Goal: Transaction & Acquisition: Purchase product/service

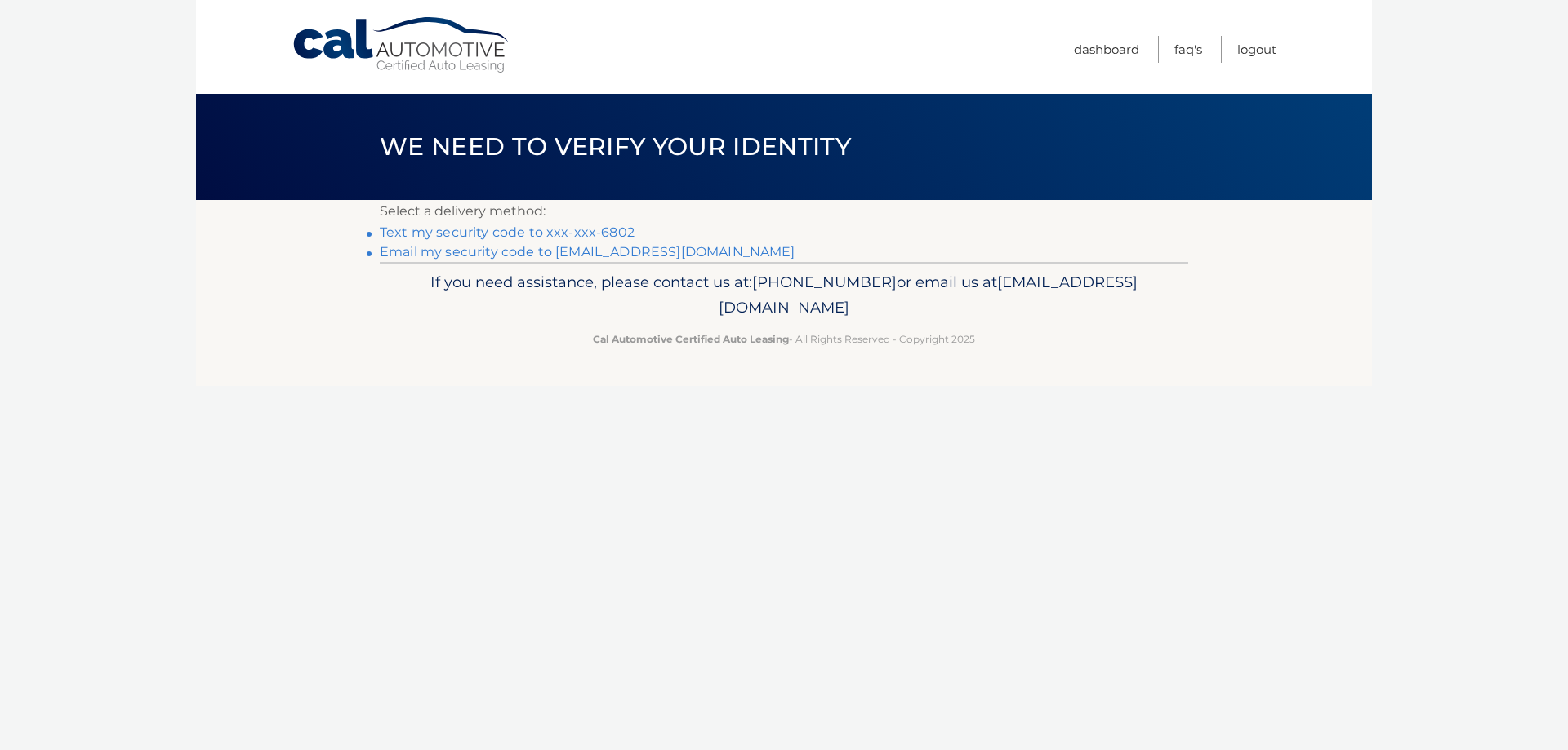
click at [488, 253] on link "Email my security code to [EMAIL_ADDRESS][DOMAIN_NAME]" at bounding box center [587, 251] width 416 height 15
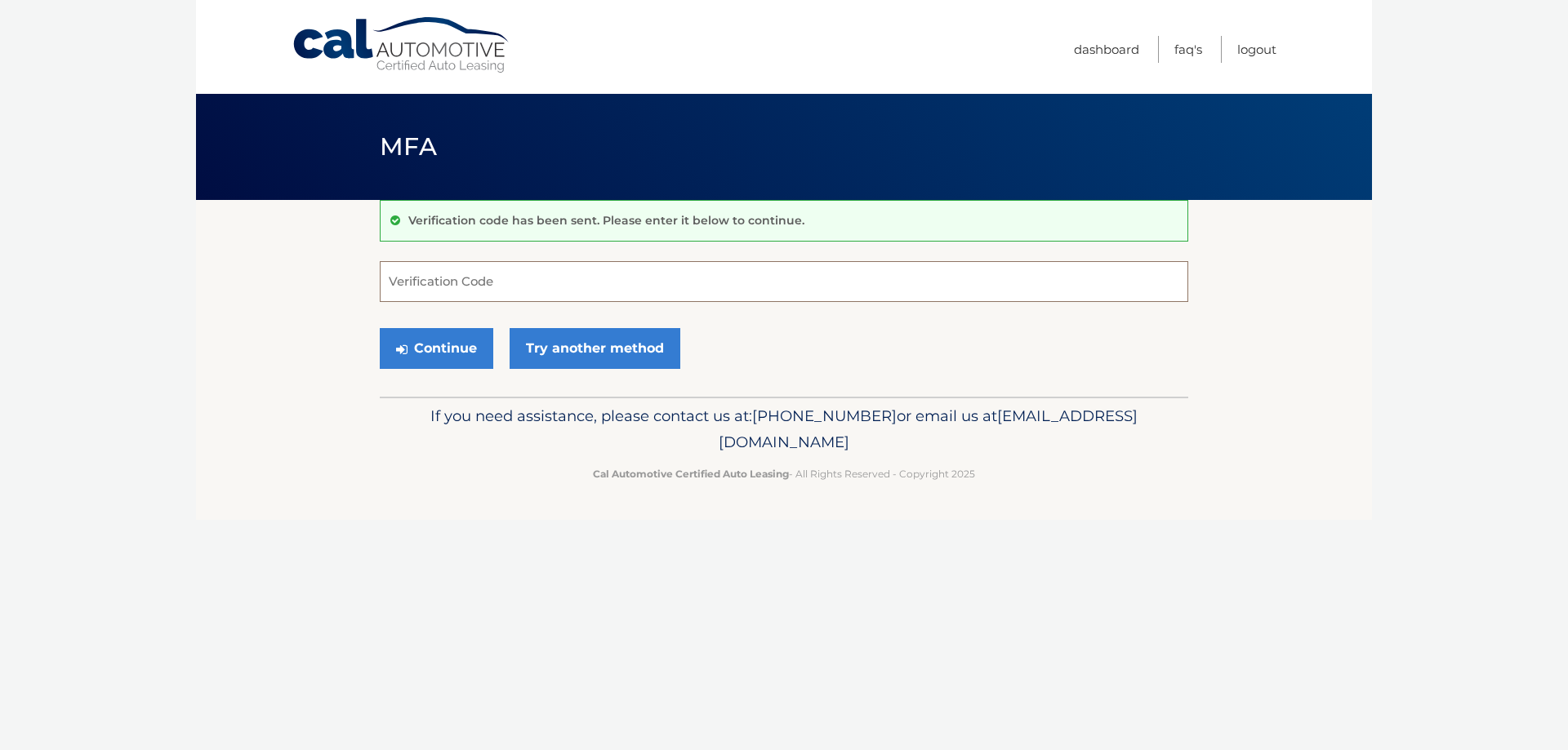
click at [433, 284] on input "Verification Code" at bounding box center [784, 282] width 809 height 41
paste input "664479"
click at [424, 348] on button "Continue" at bounding box center [436, 349] width 114 height 41
click at [384, 282] on input "664479" at bounding box center [784, 282] width 809 height 41
type input "664479"
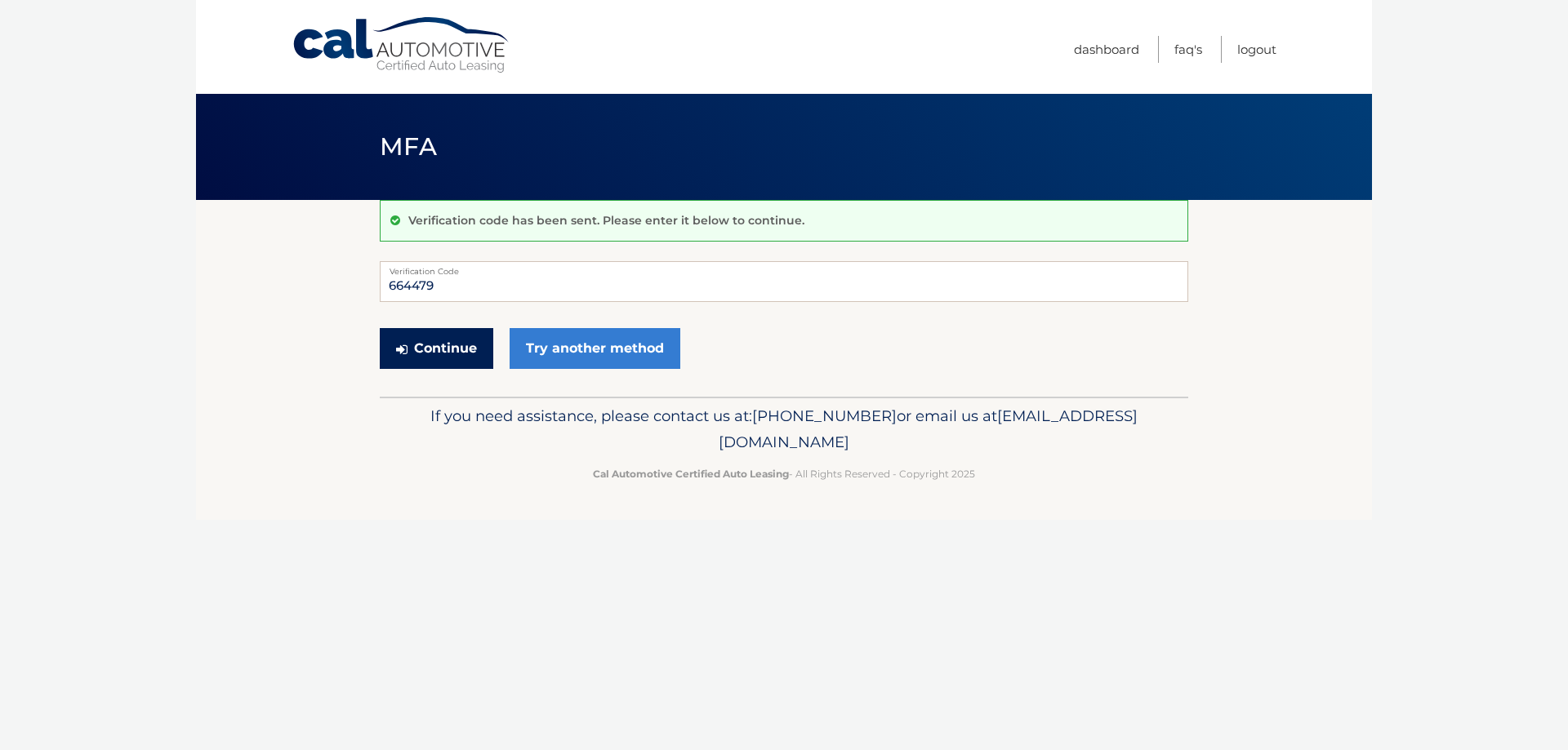
click at [407, 350] on button "Continue" at bounding box center [436, 349] width 114 height 41
click at [559, 276] on input "664479" at bounding box center [784, 282] width 809 height 41
drag, startPoint x: 440, startPoint y: 284, endPoint x: 337, endPoint y: 301, distance: 104.4
click at [337, 301] on section "Verification code has been sent. Please enter it below to continue. 664479 Veri…" at bounding box center [784, 298] width 1176 height 197
type input "664479"
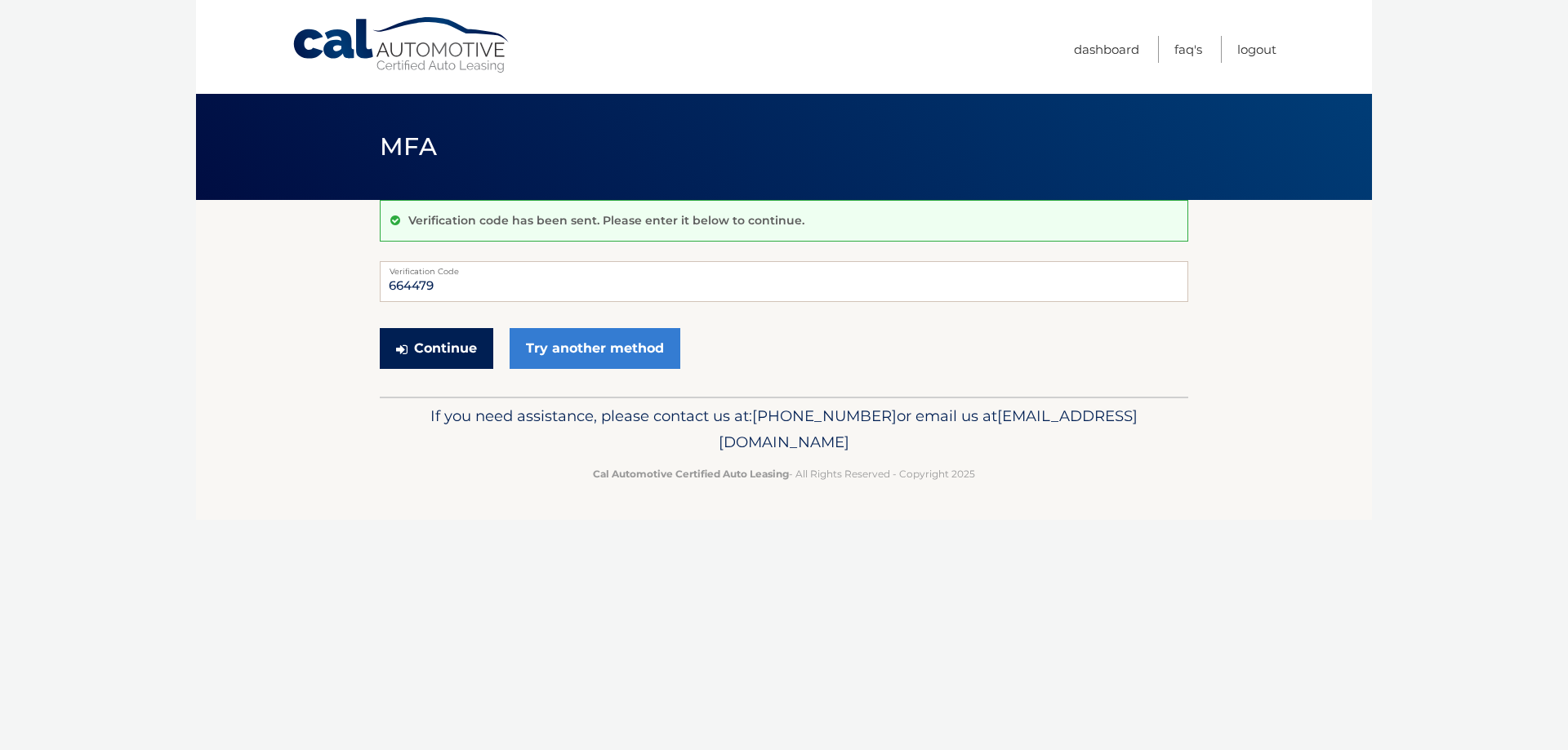
click at [421, 351] on button "Continue" at bounding box center [436, 349] width 114 height 41
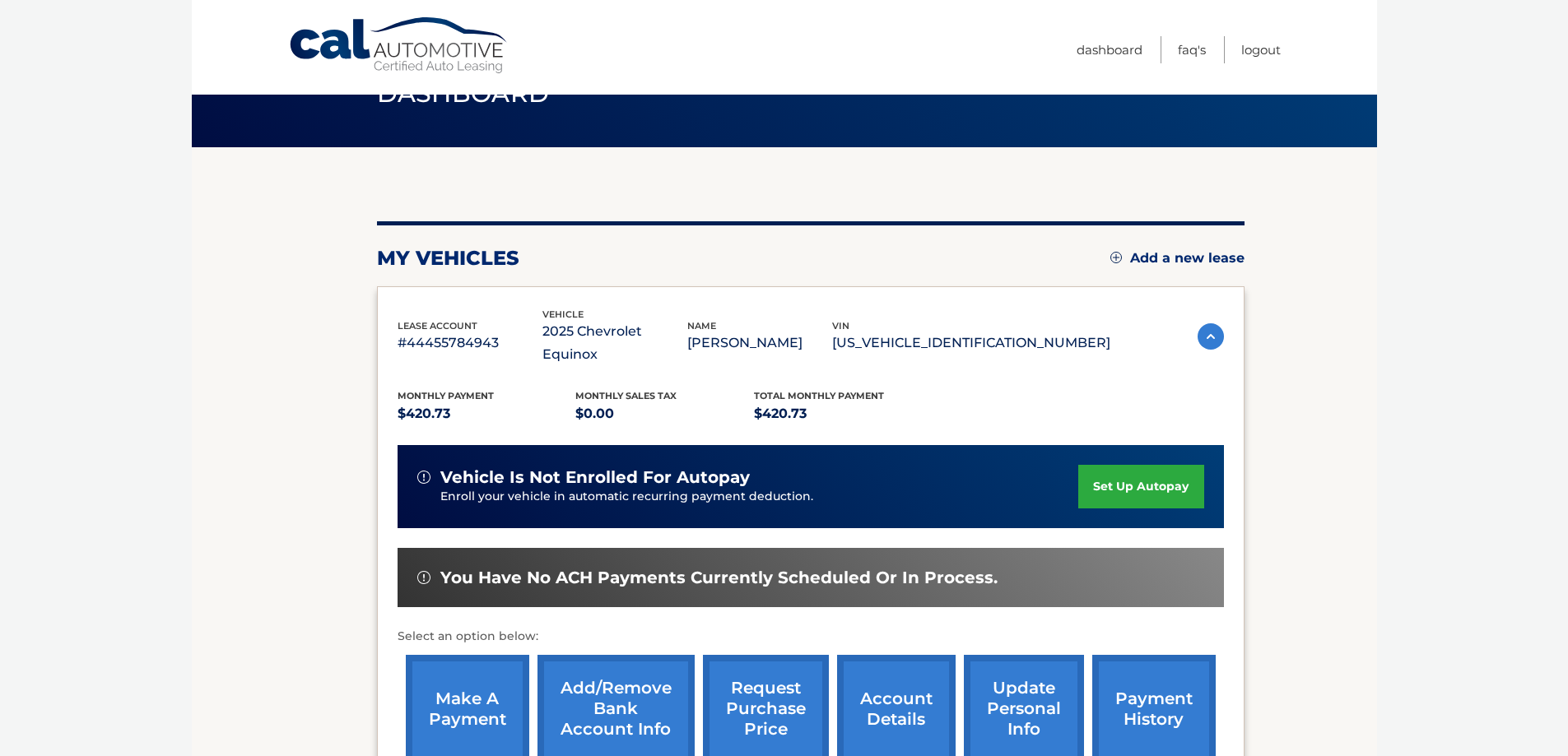
scroll to position [241, 0]
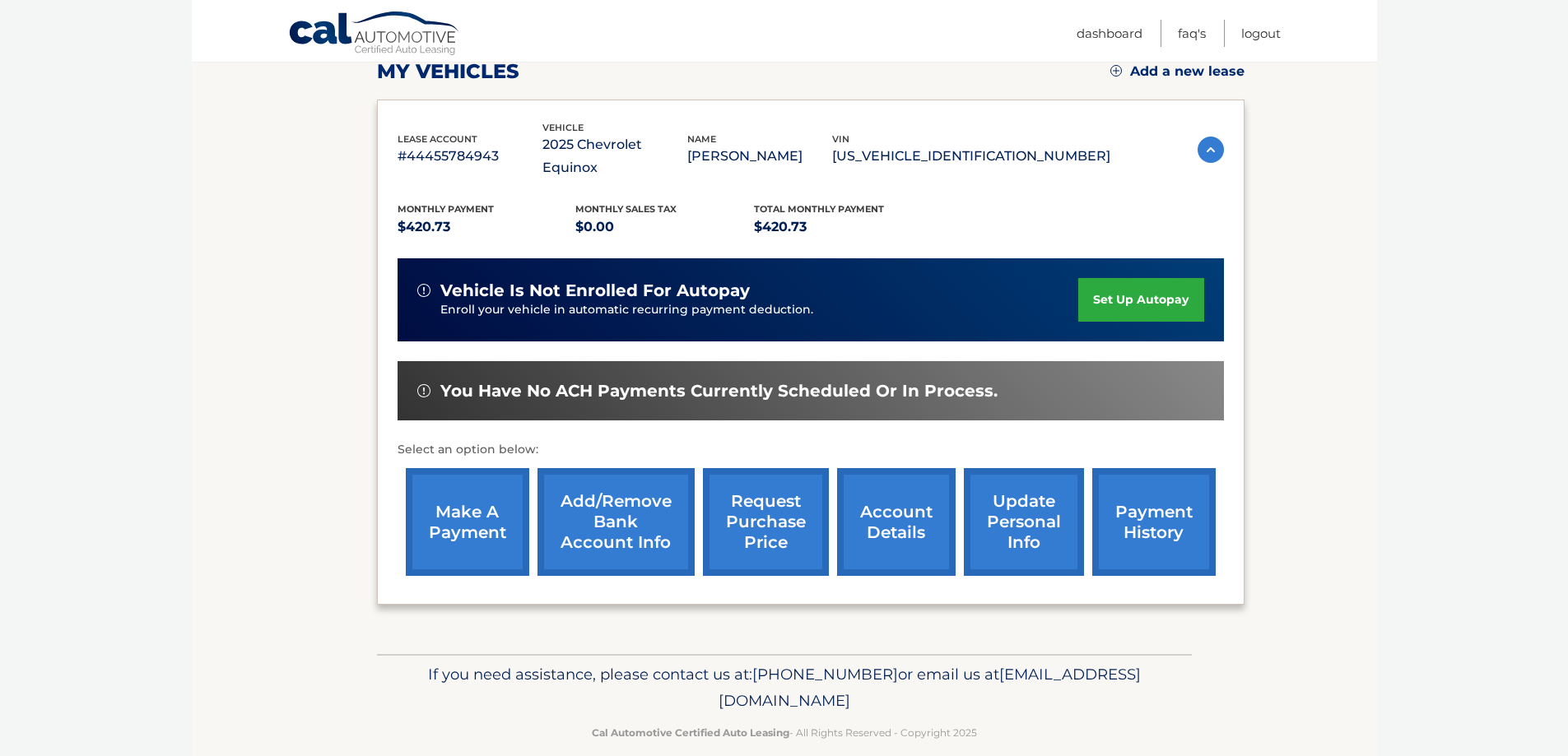
click at [487, 507] on link "make a payment" at bounding box center [467, 521] width 124 height 107
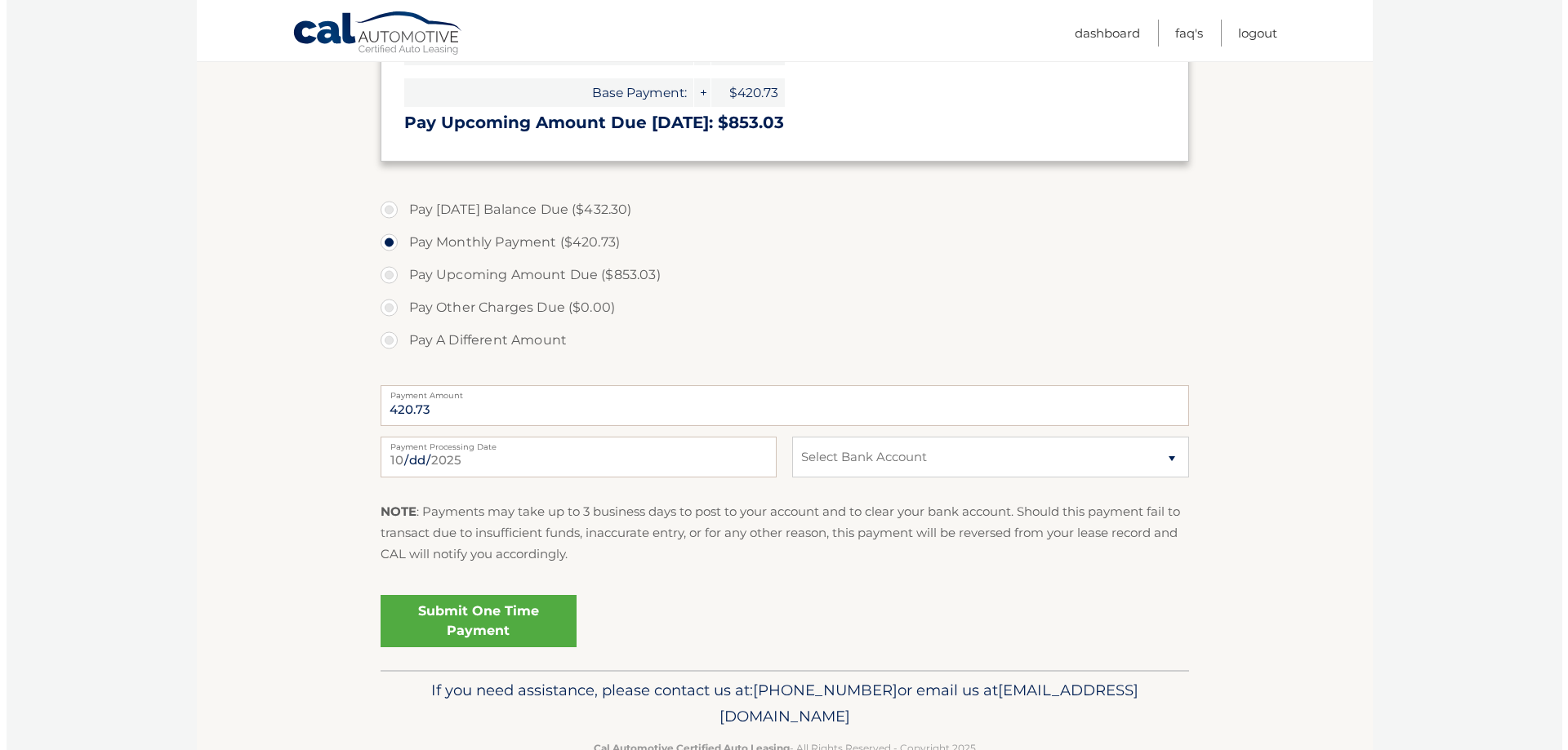
scroll to position [490, 0]
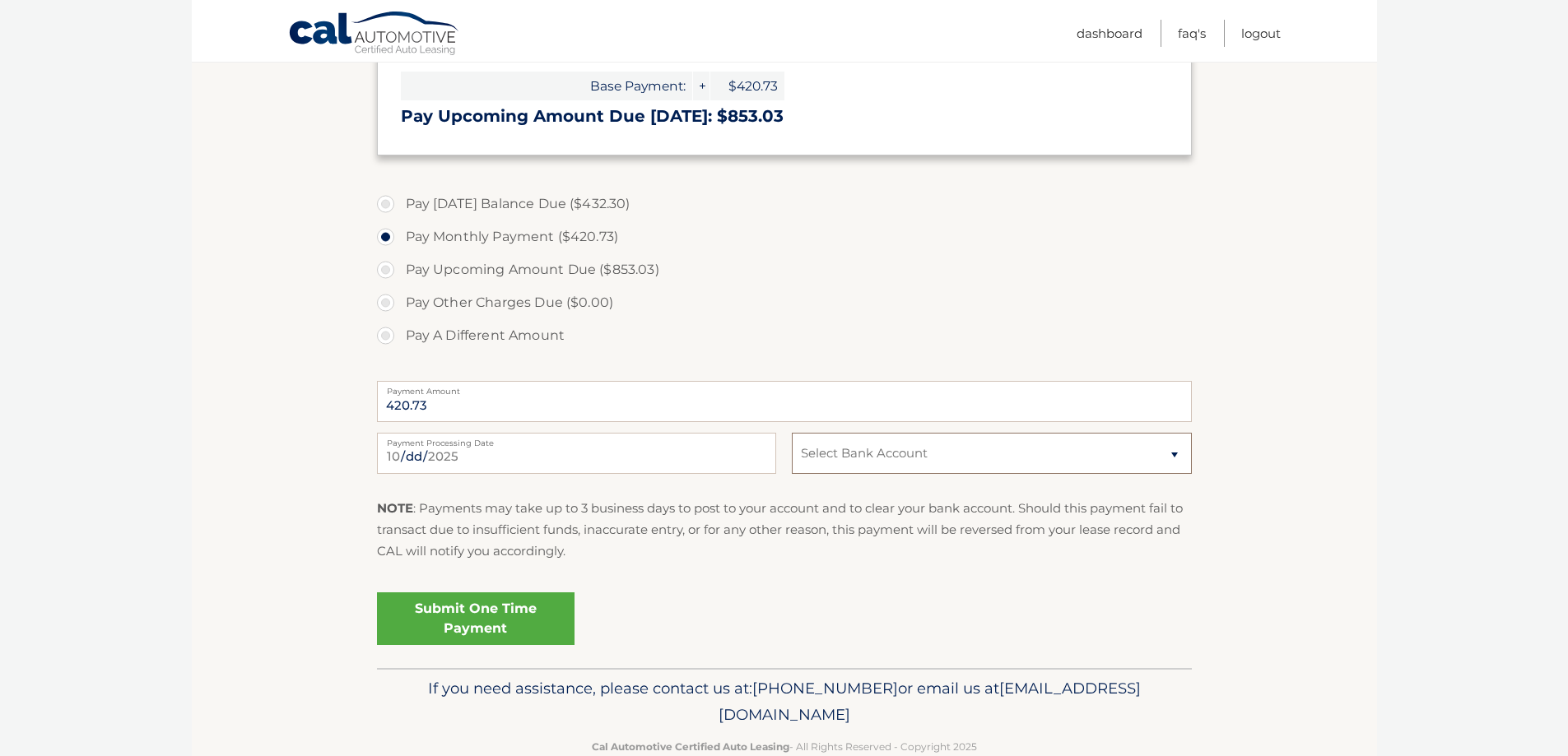
click at [1173, 455] on select "Select Bank Account Checking JOVIA FINANCIAL FEDERAL CREDIT UNIO *****4569 Chec…" at bounding box center [991, 454] width 399 height 41
select select "ZDczNTMyMDItODgyNC00NjBiLTk3MjYtZWYzZDYwZTY3ZmUz"
click at [792, 433] on select "Select Bank Account Checking JOVIA FINANCIAL FEDERAL CREDIT UNIO *****4569 Chec…" at bounding box center [991, 454] width 399 height 41
click at [514, 627] on link "Submit One Time Payment" at bounding box center [476, 618] width 198 height 52
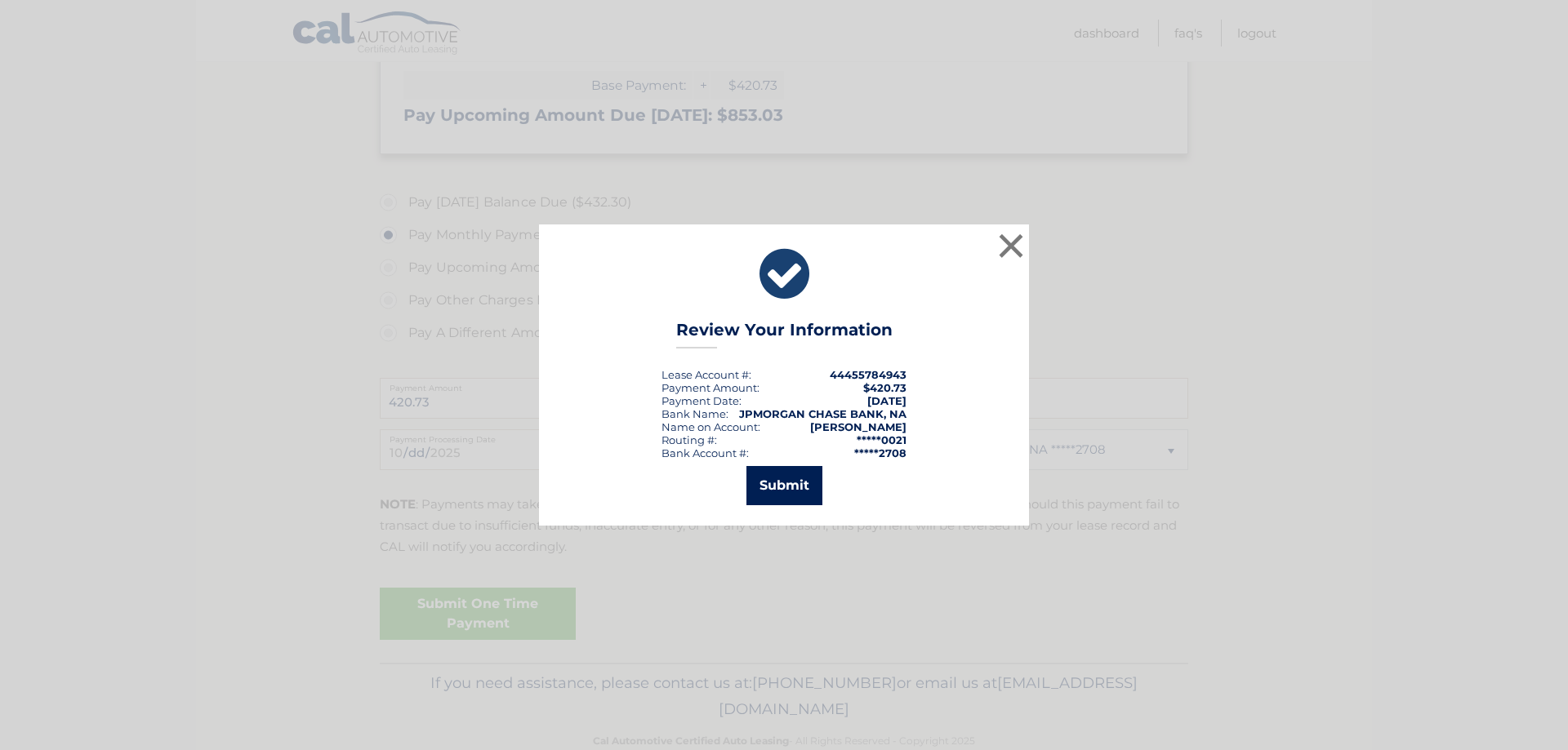
click at [795, 479] on button "Submit" at bounding box center [784, 486] width 76 height 39
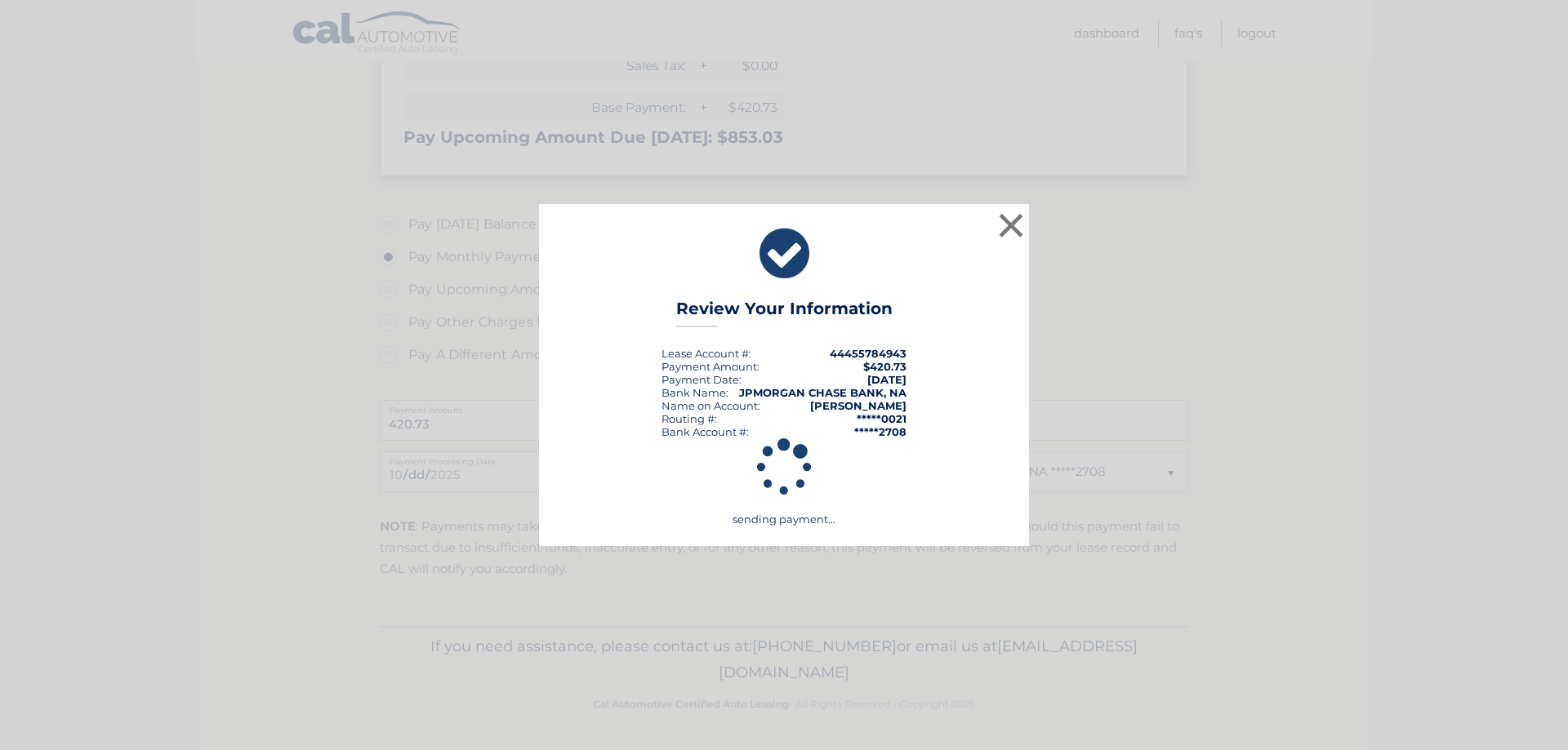
scroll to position [467, 0]
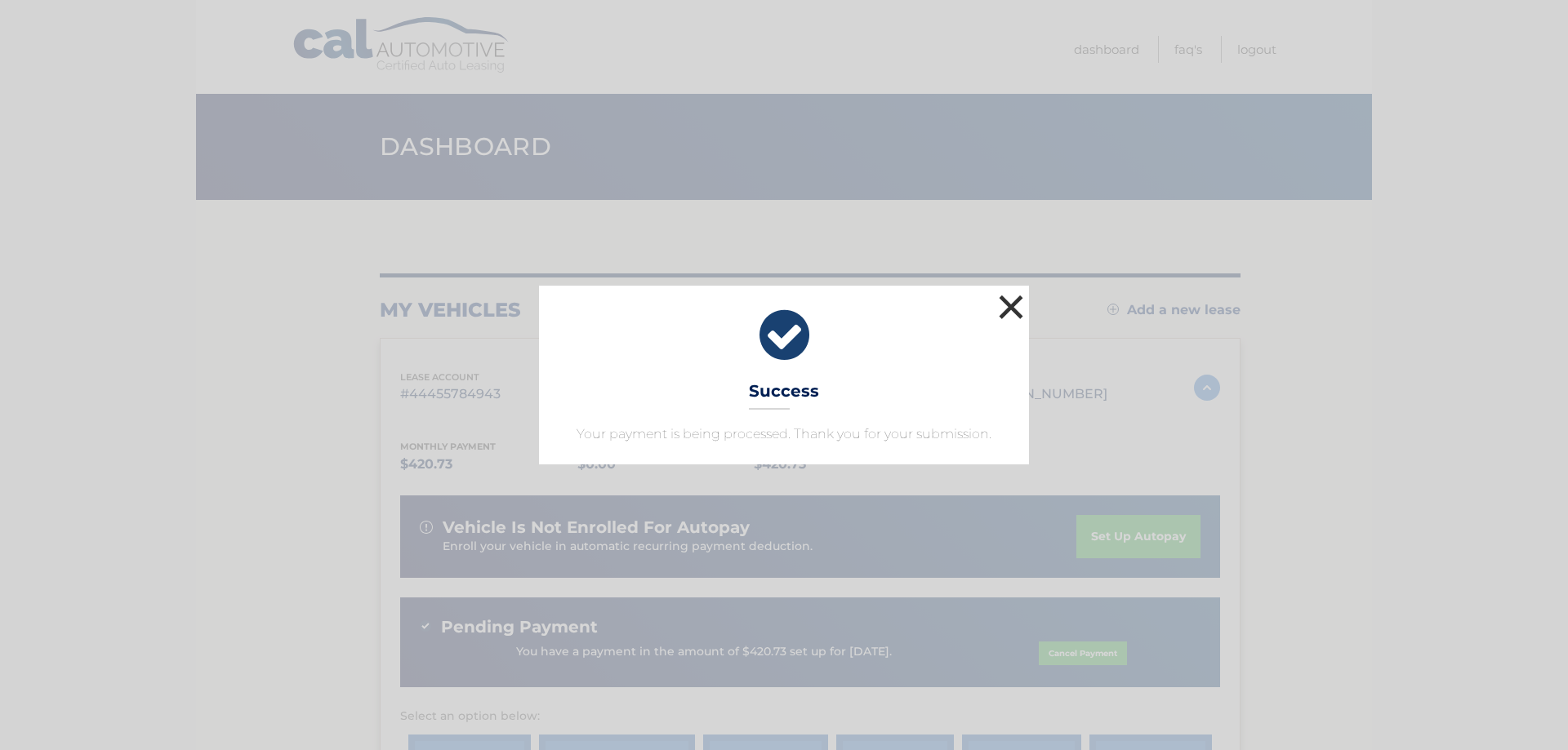
click at [1007, 306] on button "×" at bounding box center [1011, 307] width 32 height 32
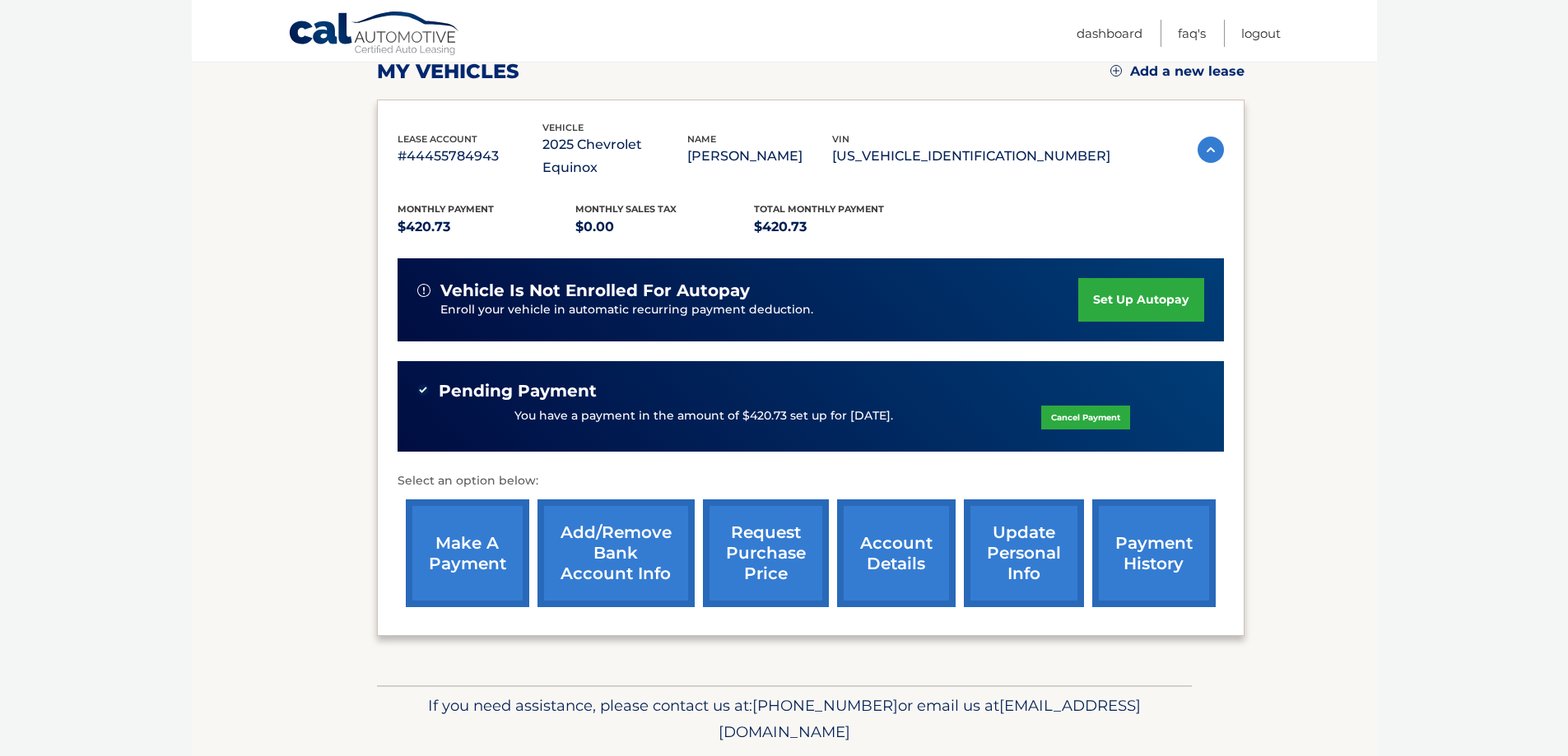
scroll to position [247, 0]
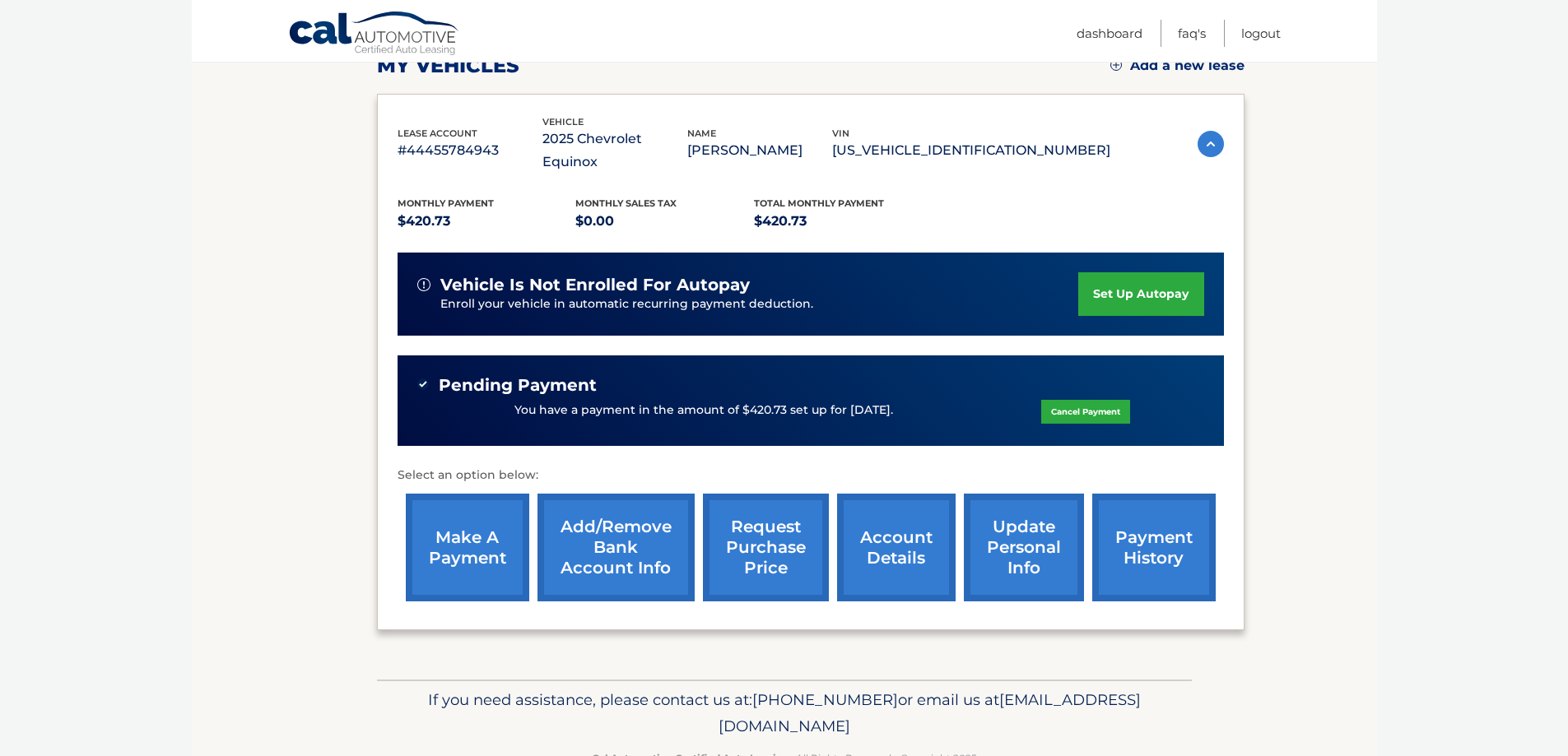
click at [485, 533] on link "make a payment" at bounding box center [467, 547] width 124 height 107
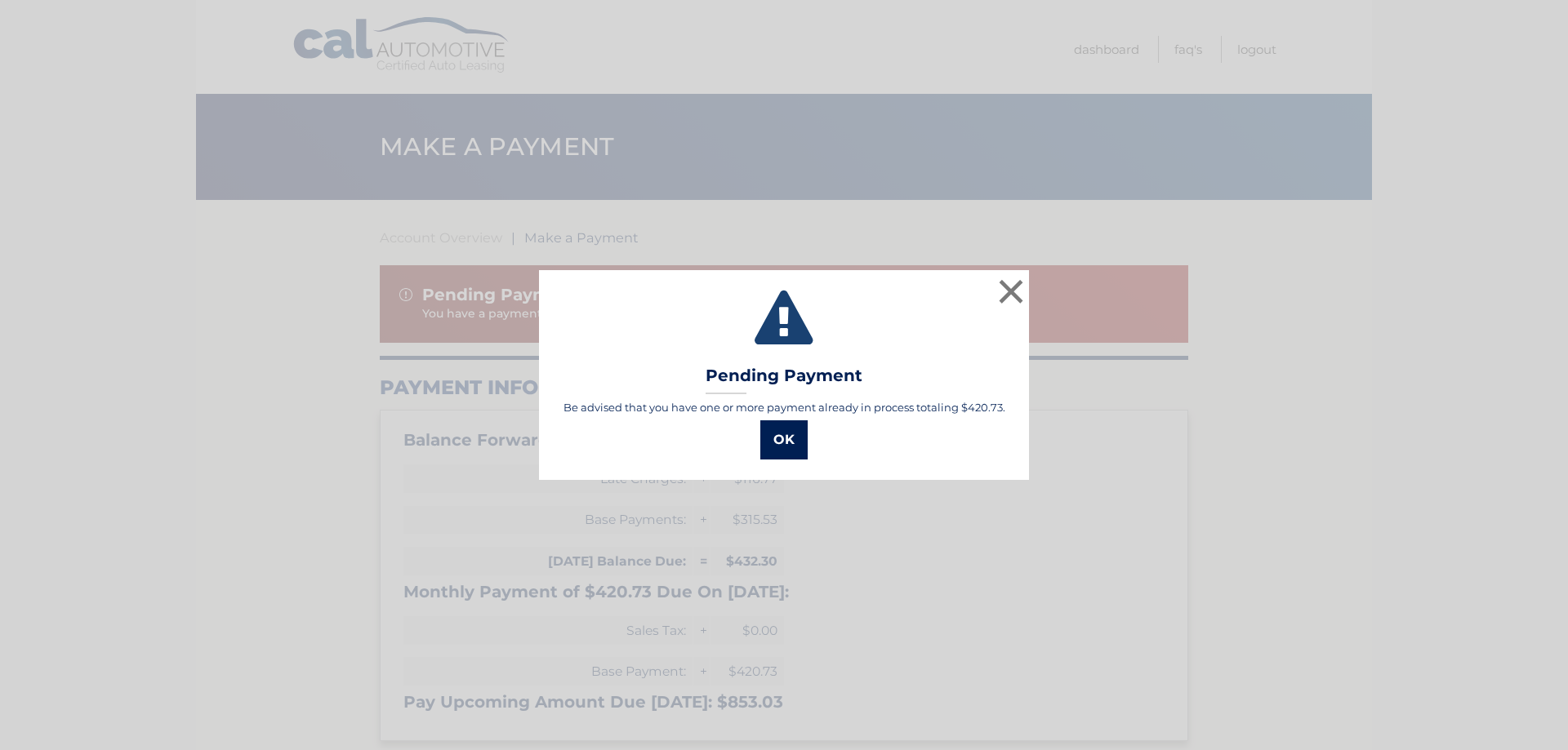
click at [784, 448] on button "OK" at bounding box center [784, 440] width 47 height 39
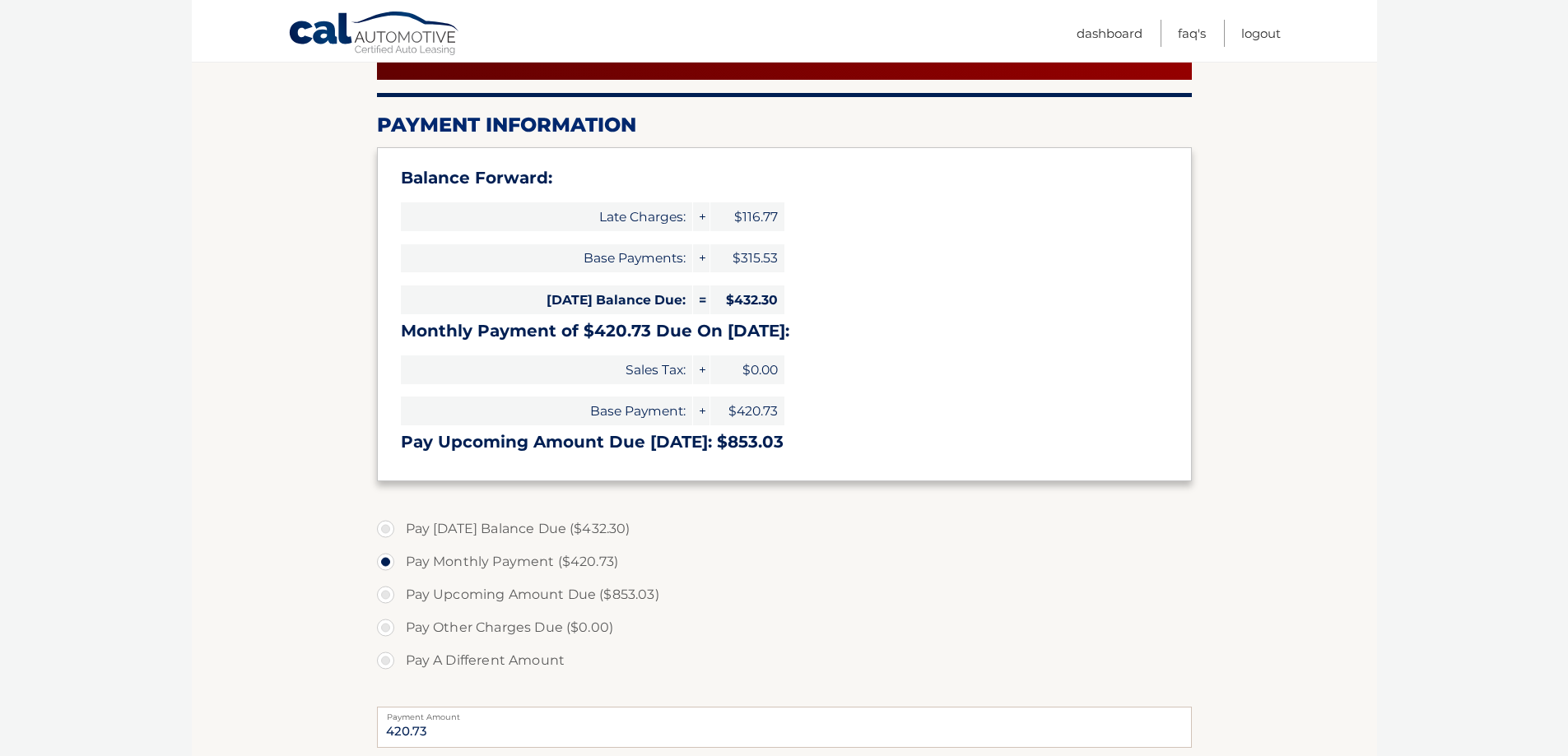
scroll to position [411, 0]
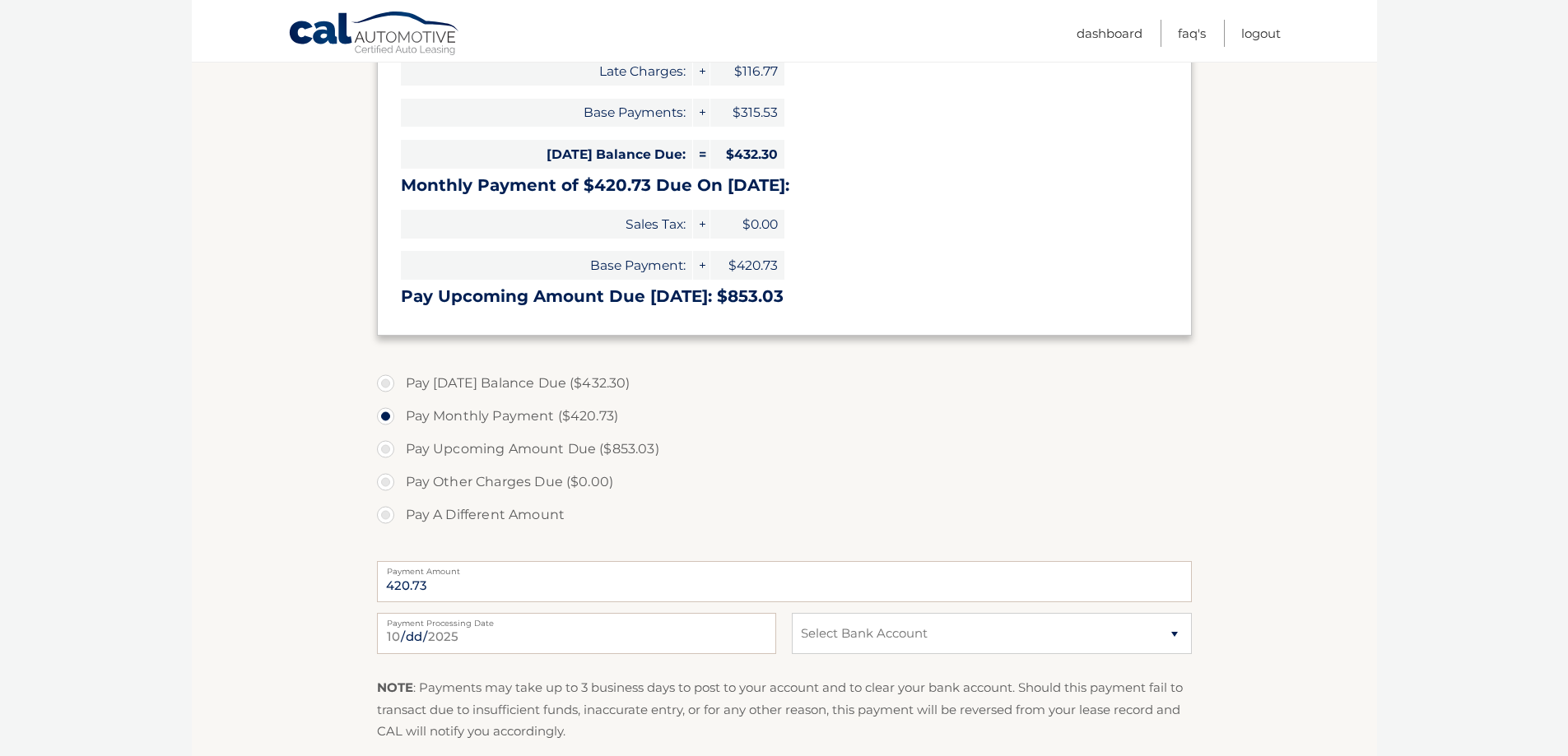
click at [387, 513] on label "Pay A Different Amount" at bounding box center [784, 515] width 815 height 32
click at [387, 513] on input "Pay A Different Amount" at bounding box center [392, 512] width 16 height 26
radio input "true"
click at [427, 574] on label "Payment Amount" at bounding box center [784, 567] width 815 height 14
click at [427, 575] on input "Payment Amount" at bounding box center [784, 582] width 815 height 41
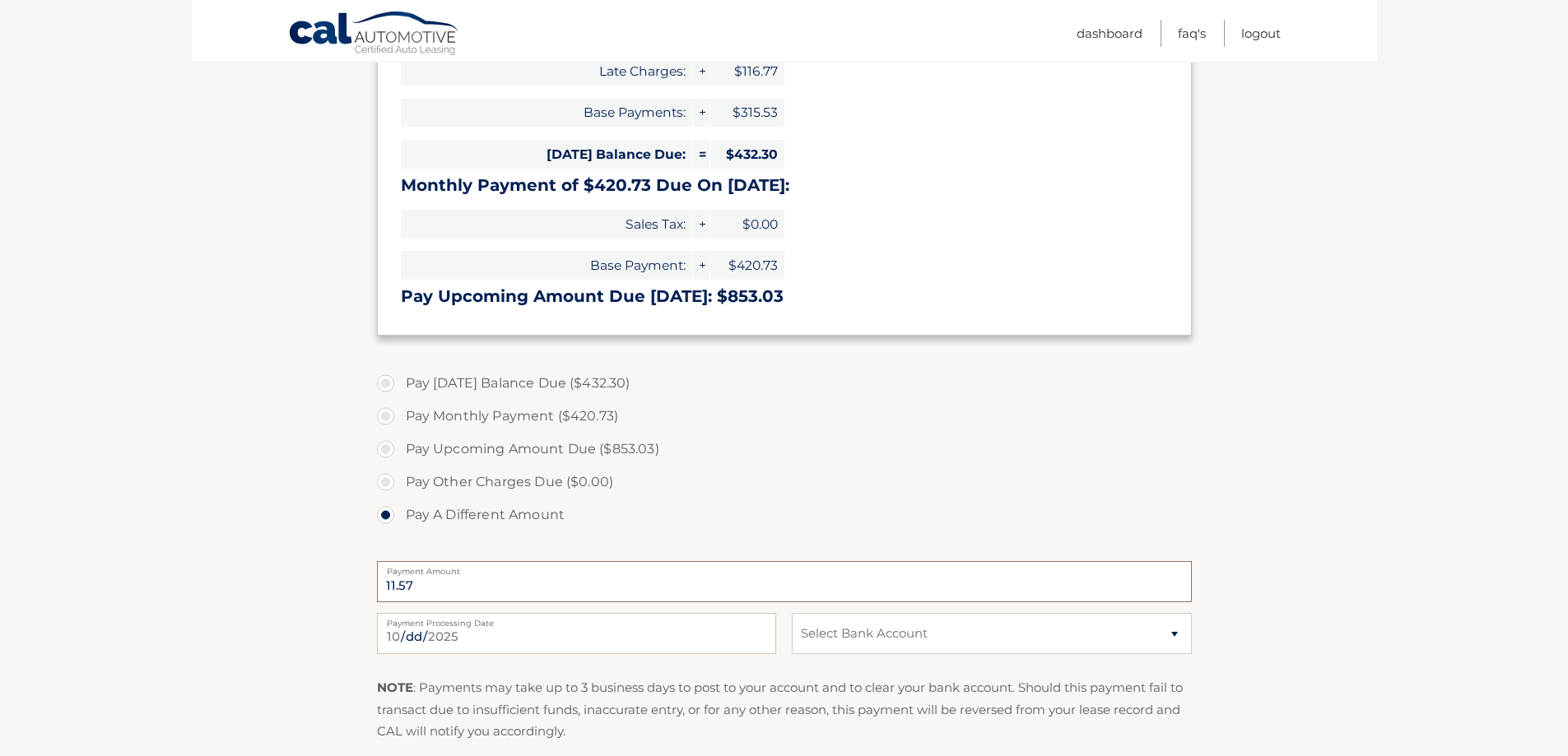
type input "11.57"
click at [1171, 637] on select "Select Bank Account Checking JOVIA FINANCIAL FEDERAL CREDIT UNIO *****4569 Chec…" at bounding box center [991, 633] width 399 height 41
select select "YjUxNzk0MTEtYjIzYy00OGMyLWE0YjgtN2E1NzlkN2YwYjk2"
click at [792, 613] on select "Select Bank Account Checking JOVIA FINANCIAL FEDERAL CREDIT UNIO *****4569 Chec…" at bounding box center [991, 633] width 399 height 41
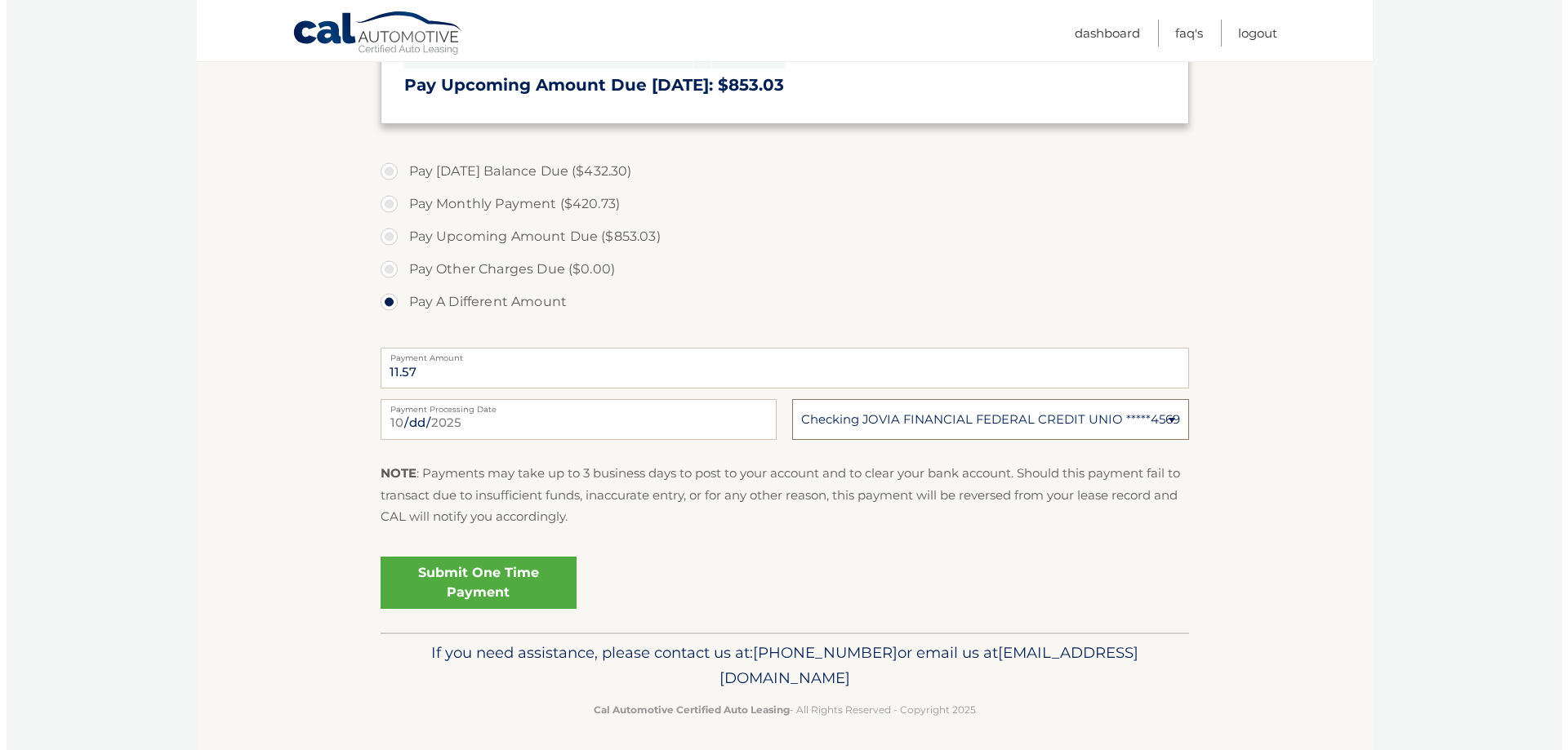
scroll to position [624, 0]
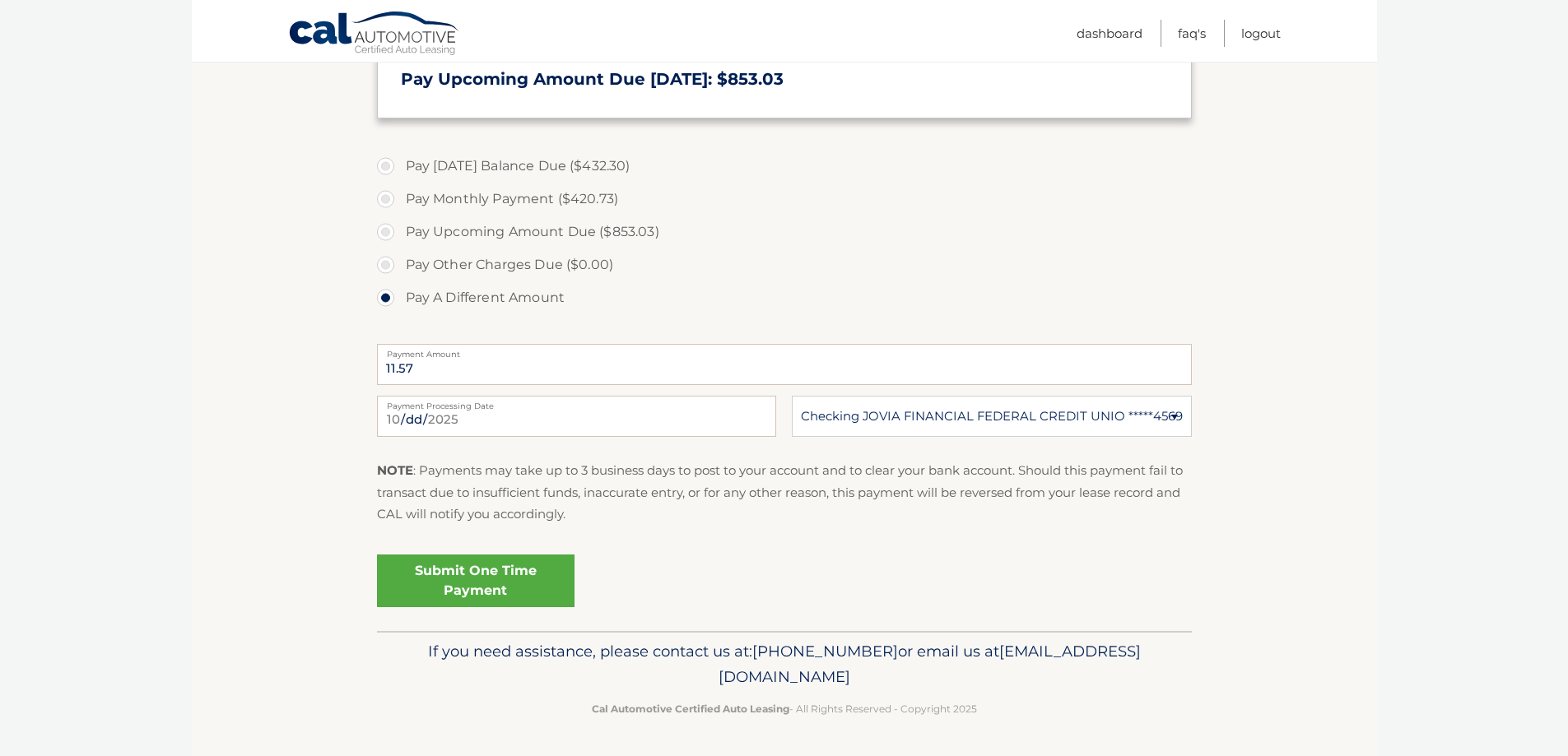
click at [490, 585] on link "Submit One Time Payment" at bounding box center [476, 581] width 198 height 52
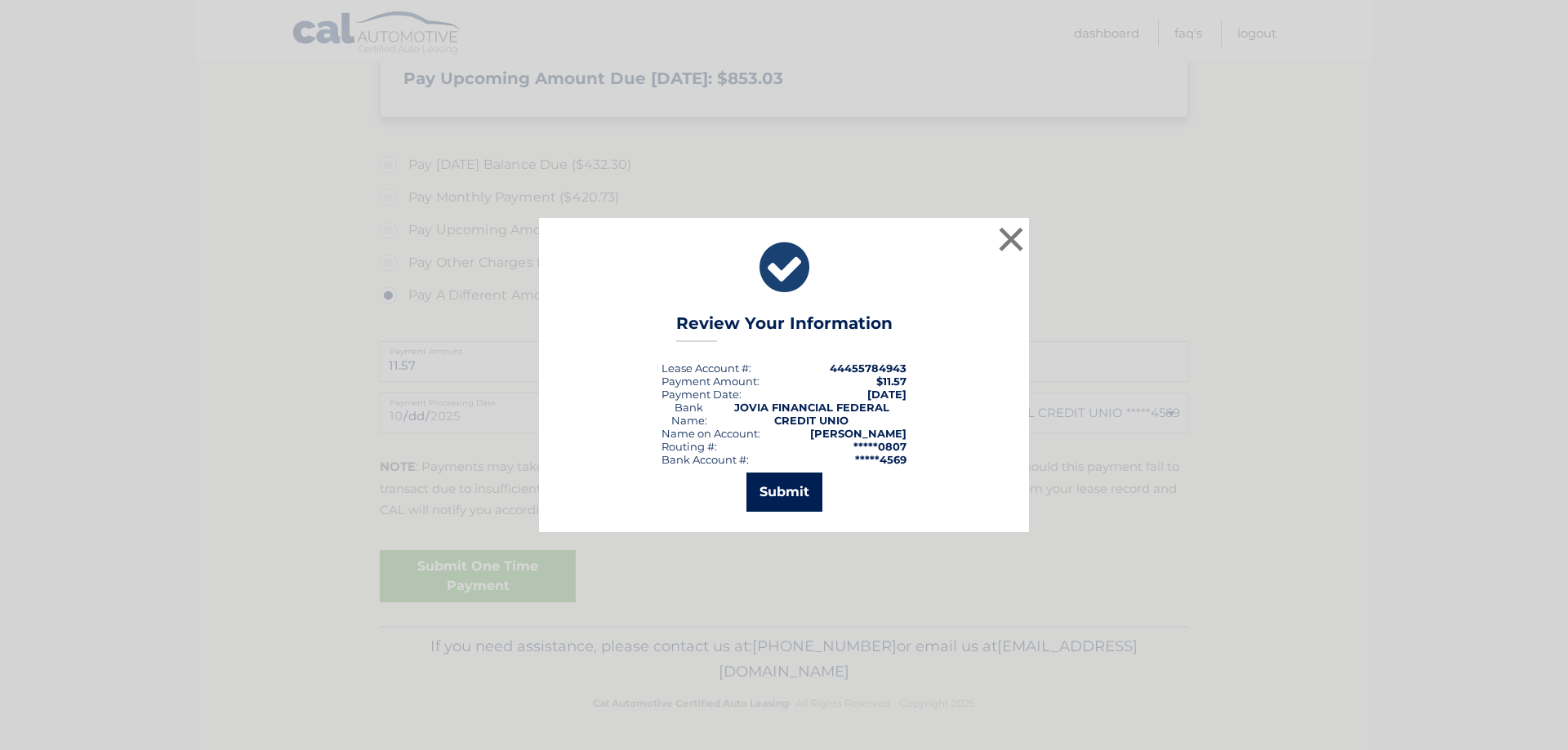
click at [801, 491] on button "Submit" at bounding box center [784, 492] width 76 height 39
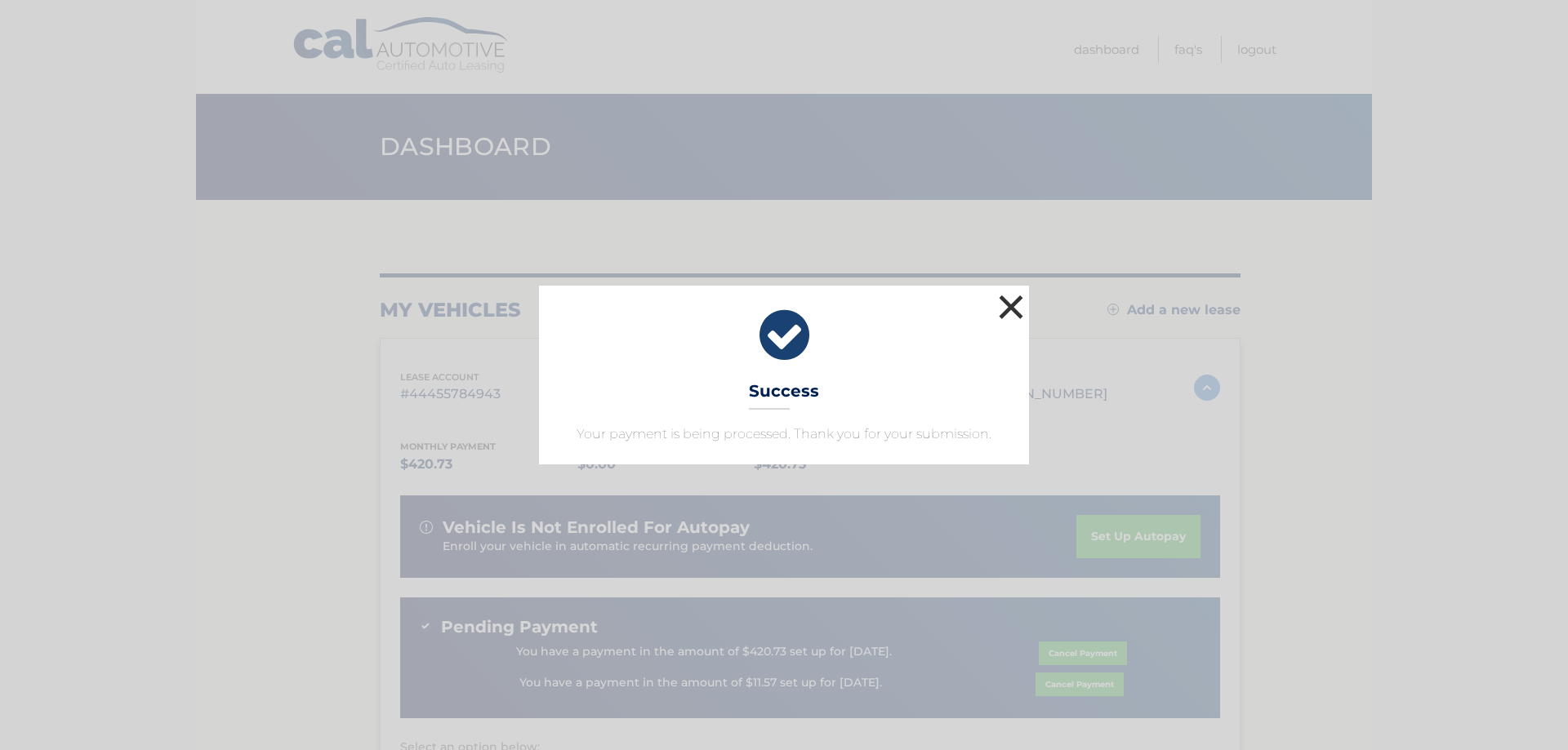
click at [1011, 303] on button "×" at bounding box center [1011, 307] width 32 height 32
